Goal: Transaction & Acquisition: Book appointment/travel/reservation

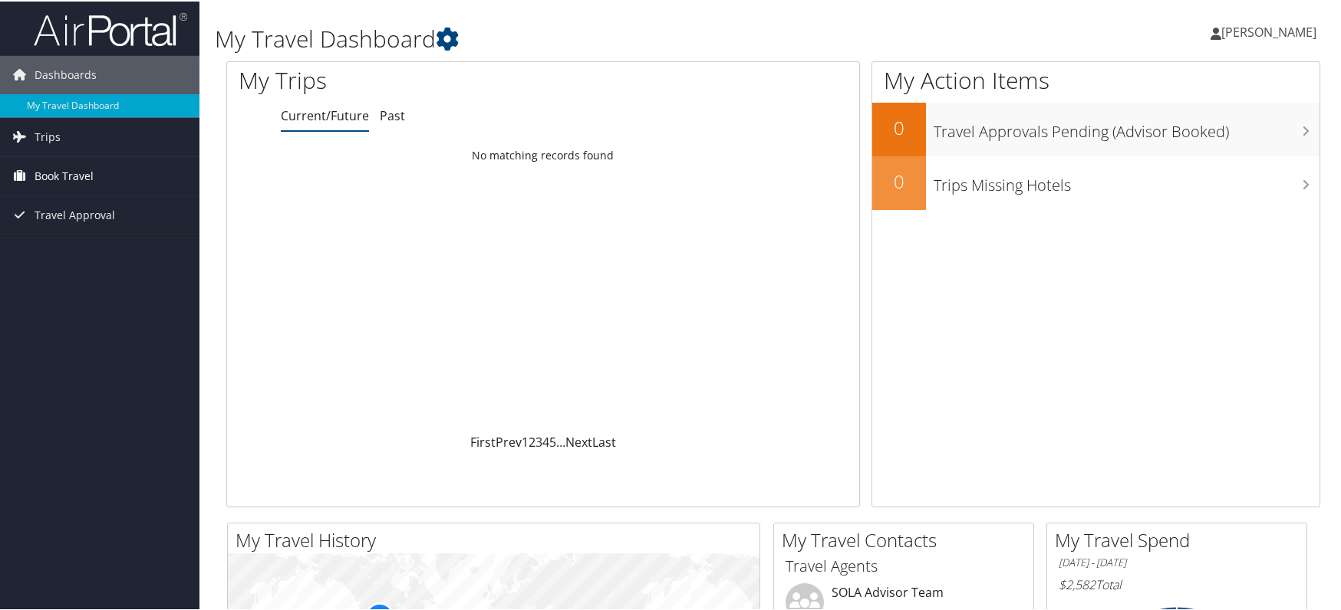
click at [58, 169] on span "Book Travel" at bounding box center [64, 175] width 59 height 38
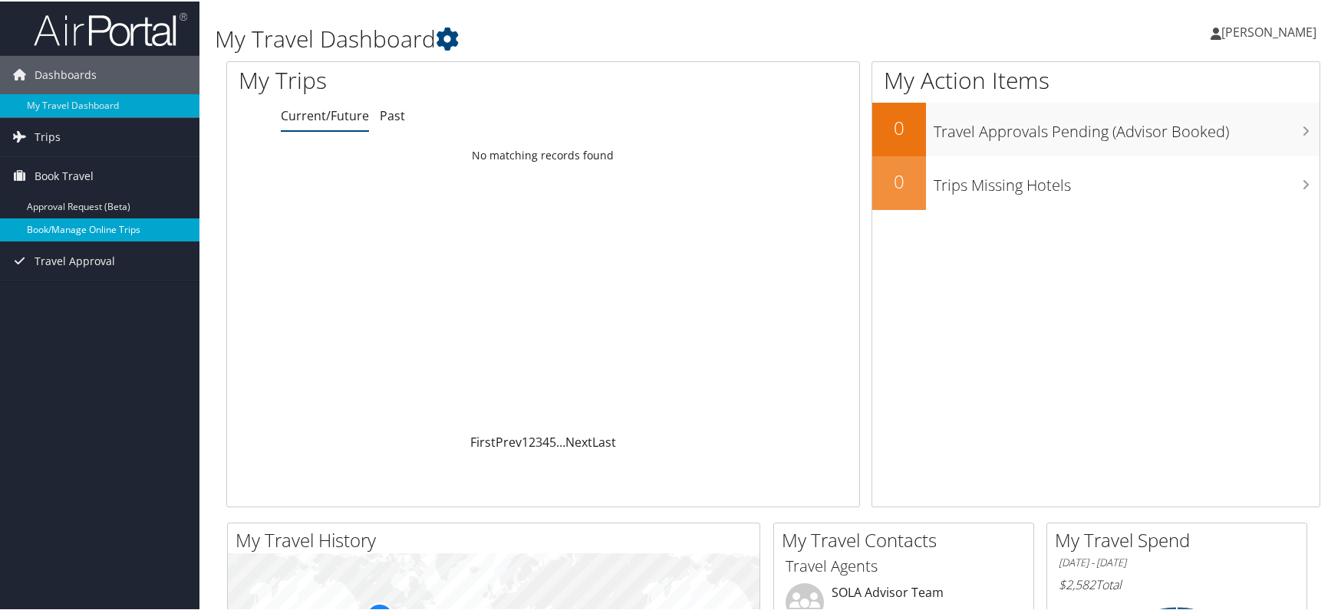
click at [75, 220] on link "Book/Manage Online Trips" at bounding box center [99, 228] width 199 height 23
